Goal: Navigation & Orientation: Go to known website

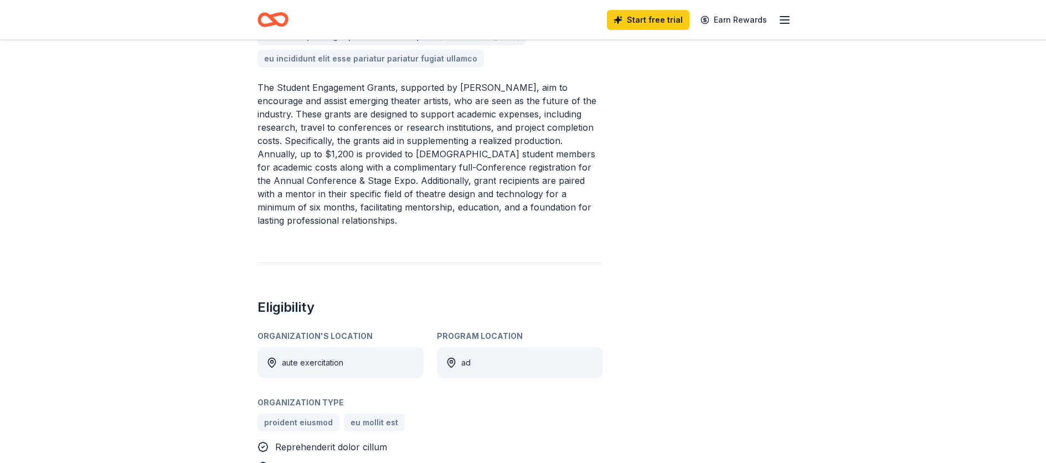
scroll to position [393, 0]
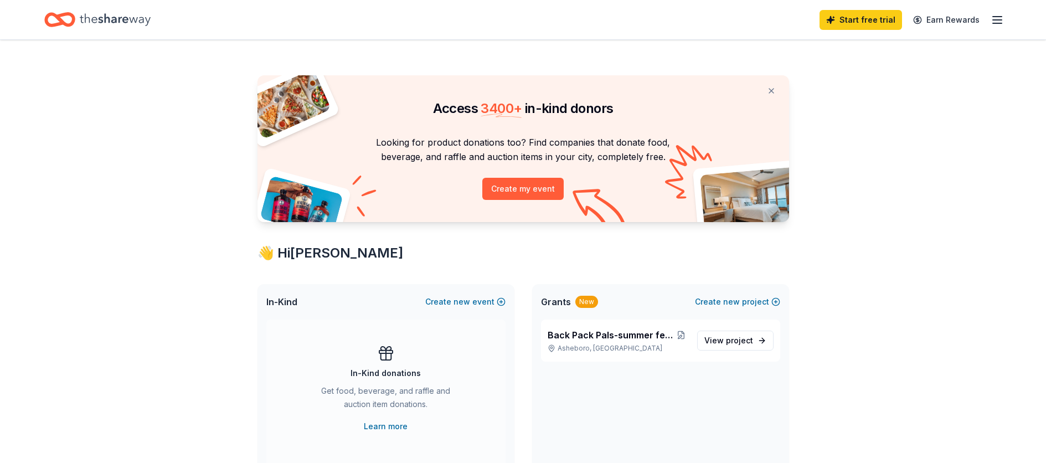
click at [998, 19] on icon "button" at bounding box center [997, 19] width 13 height 13
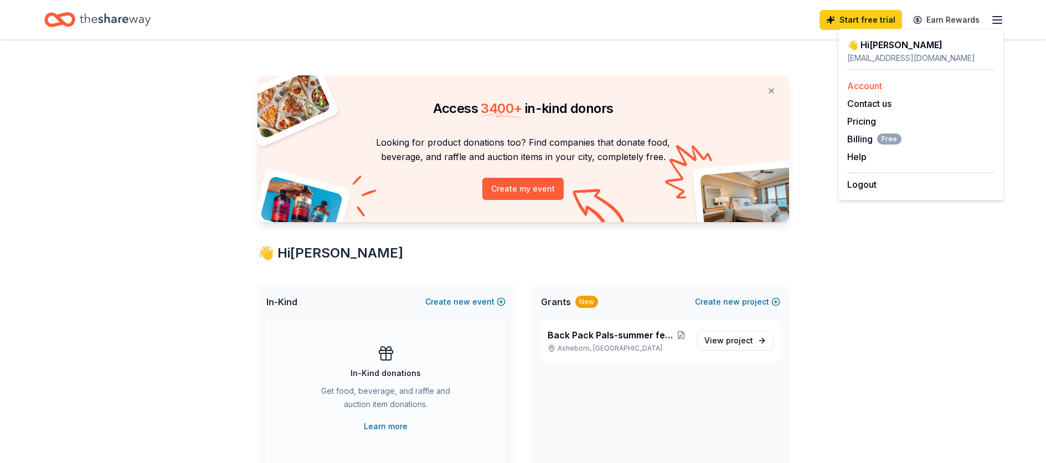
click at [871, 85] on link "Account" at bounding box center [865, 85] width 35 height 11
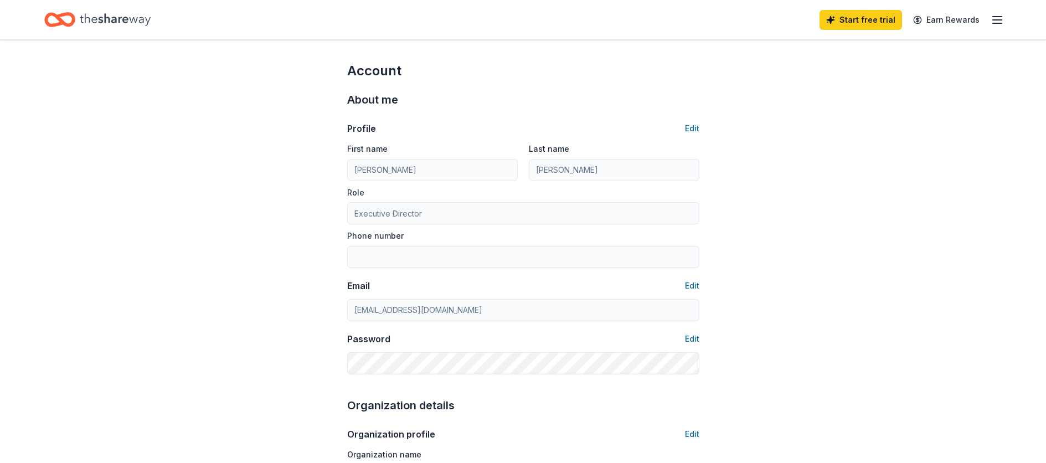
click at [118, 20] on icon "Home" at bounding box center [115, 19] width 71 height 23
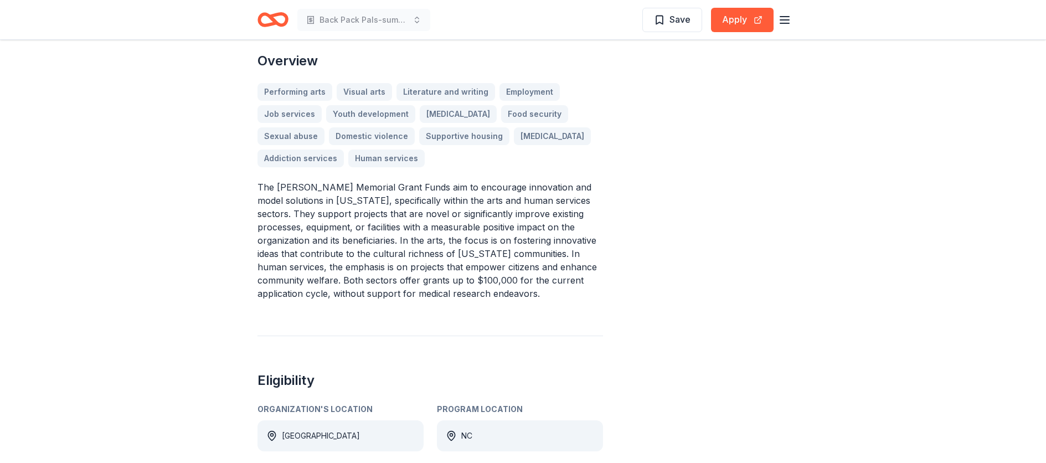
scroll to position [387, 0]
